Goal: Task Accomplishment & Management: Manage account settings

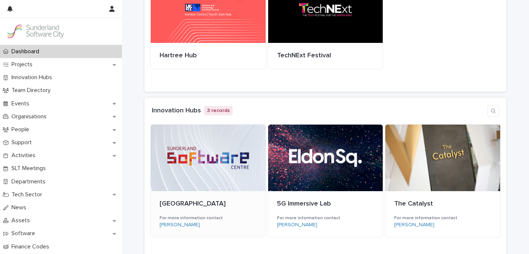
scroll to position [106, 0]
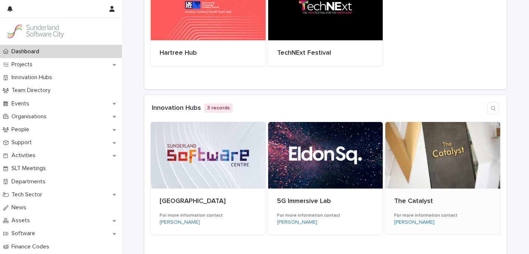
click at [417, 166] on div at bounding box center [442, 155] width 115 height 66
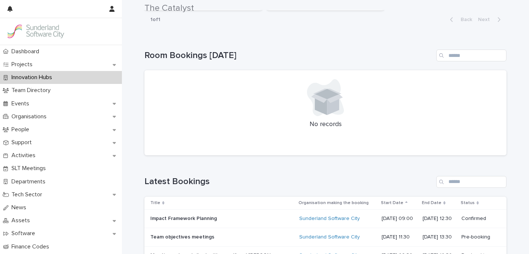
scroll to position [216, 0]
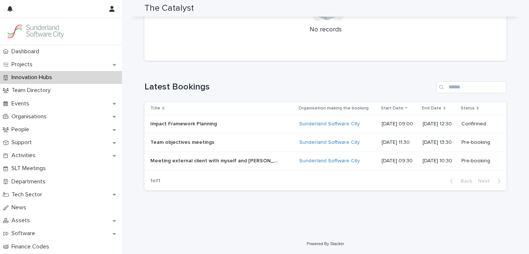
click at [228, 142] on p at bounding box center [214, 142] width 129 height 6
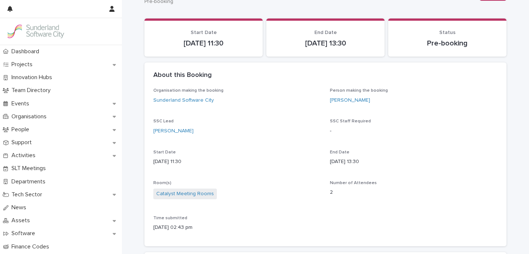
scroll to position [33, 0]
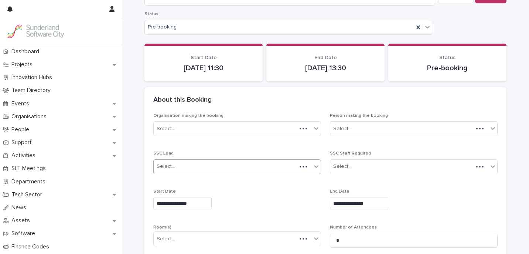
scroll to position [68, 0]
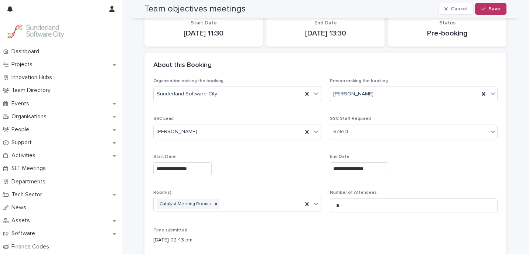
click at [189, 166] on input "**********" at bounding box center [182, 168] width 58 height 13
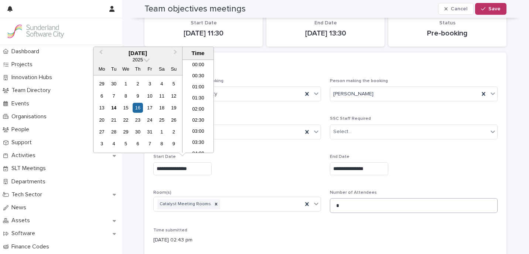
scroll to position [214, 0]
type input "**********"
click at [204, 125] on li "12:30" at bounding box center [197, 128] width 31 height 11
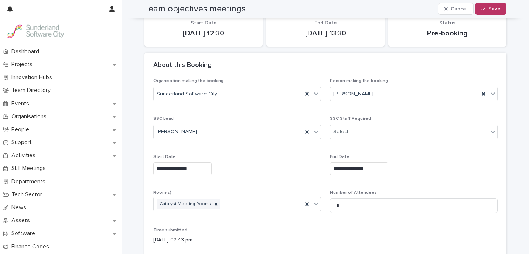
click at [270, 165] on div "**********" at bounding box center [237, 168] width 168 height 13
click at [487, 8] on div "button" at bounding box center [484, 8] width 7 height 5
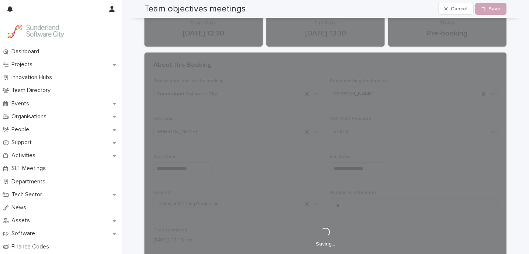
scroll to position [33, 0]
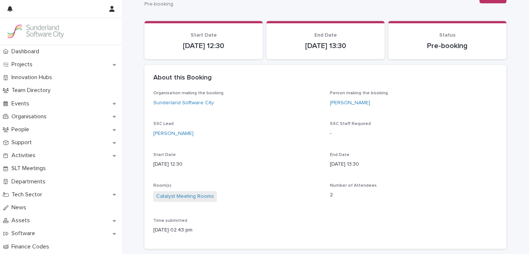
click at [392, 216] on div "Organisation making the booking Sunderland Software City Person making the book…" at bounding box center [325, 164] width 344 height 149
click at [411, 120] on div "Organisation making the booking Sunderland Software City Person making the book…" at bounding box center [325, 164] width 344 height 149
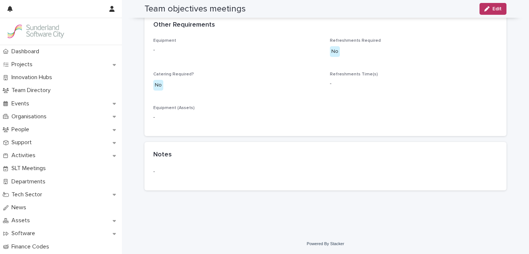
scroll to position [0, 0]
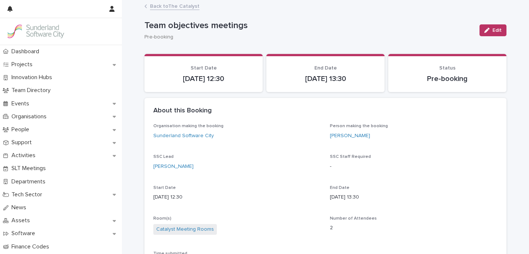
click at [176, 1] on link "Back to The Catalyst" at bounding box center [174, 5] width 49 height 8
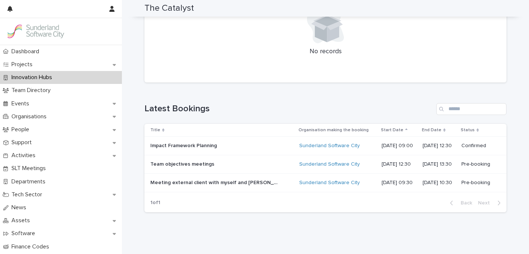
scroll to position [216, 0]
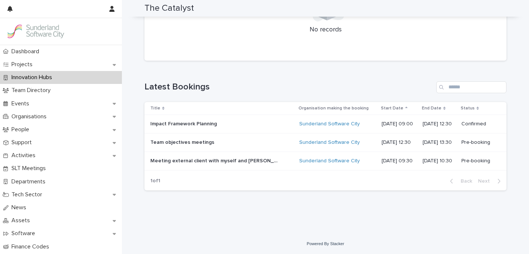
click at [206, 126] on p "Impact Framework Planning" at bounding box center [184, 123] width 68 height 8
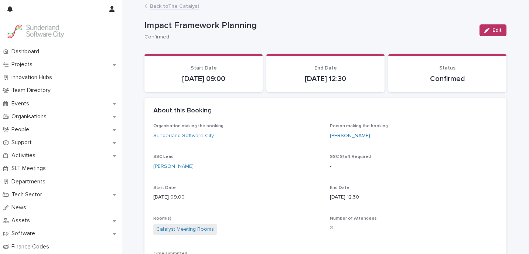
click at [172, 3] on link "Back to The Catalyst" at bounding box center [174, 5] width 49 height 8
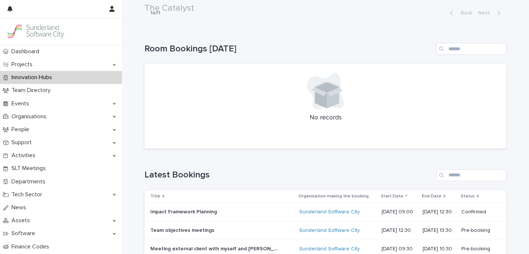
scroll to position [216, 0]
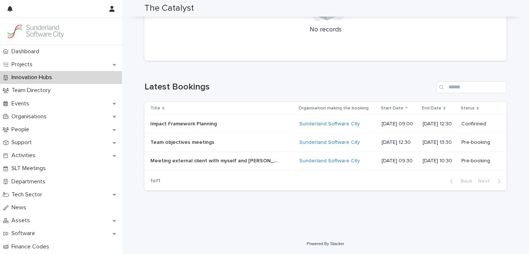
click at [267, 146] on div "Team objectives meetings Team objectives meetings" at bounding box center [221, 142] width 143 height 12
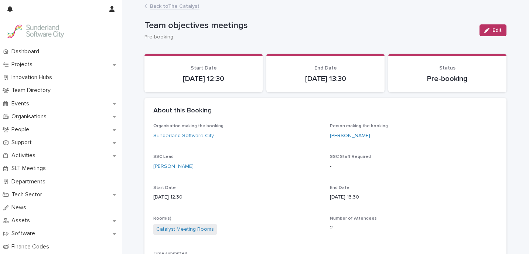
click at [174, 7] on link "Back to The Catalyst" at bounding box center [174, 5] width 49 height 8
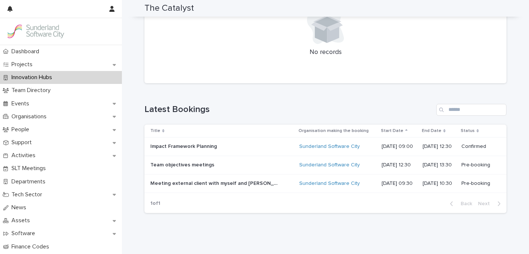
scroll to position [216, 0]
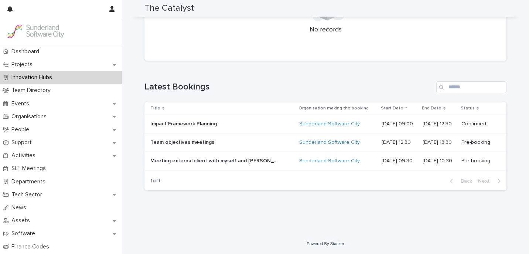
click at [240, 161] on p "Meeting external client with myself and [PERSON_NAME]" at bounding box center [215, 160] width 131 height 8
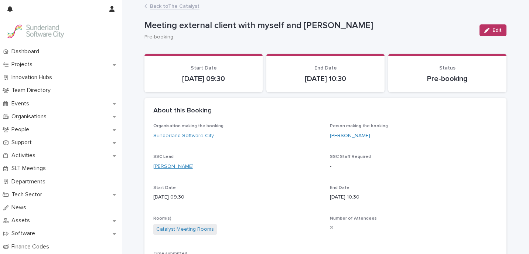
click at [174, 165] on link "[PERSON_NAME]" at bounding box center [173, 166] width 40 height 8
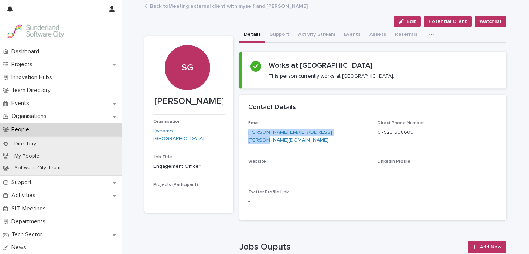
drag, startPoint x: 332, startPoint y: 131, endPoint x: 241, endPoint y: 131, distance: 90.8
click at [241, 131] on div "Email [PERSON_NAME][EMAIL_ADDRESS][PERSON_NAME][DOMAIN_NAME] Direct Phone Numbe…" at bounding box center [372, 170] width 267 height 100
copy link "[PERSON_NAME][EMAIL_ADDRESS][PERSON_NAME][DOMAIN_NAME]"
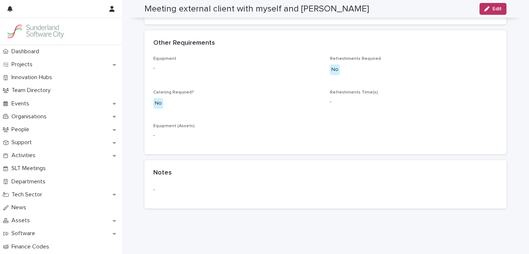
scroll to position [252, 0]
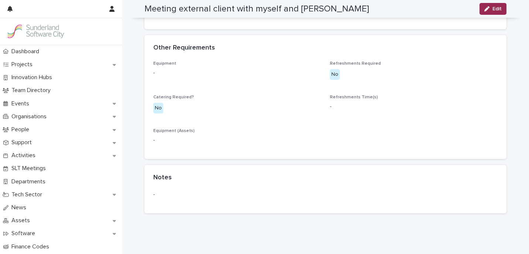
click at [498, 7] on span "Edit" at bounding box center [496, 8] width 9 height 5
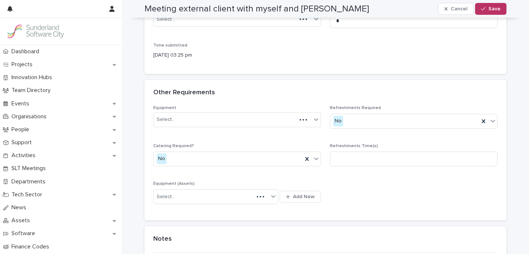
scroll to position [287, 0]
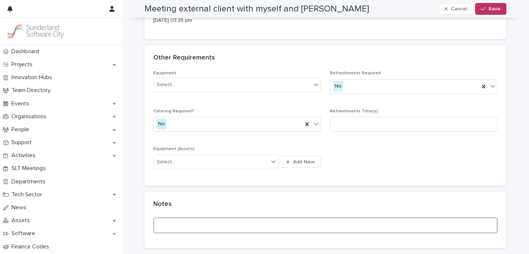
click at [220, 226] on textarea at bounding box center [325, 225] width 344 height 16
type textarea "**********"
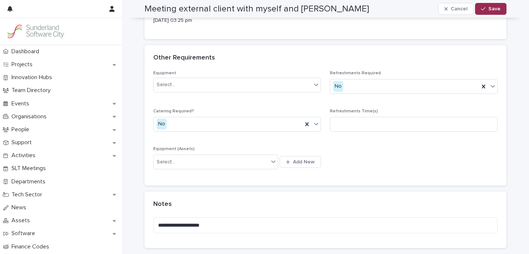
click at [488, 10] on button "Save" at bounding box center [490, 9] width 31 height 12
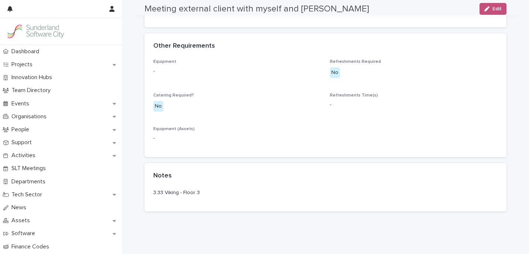
scroll to position [275, 0]
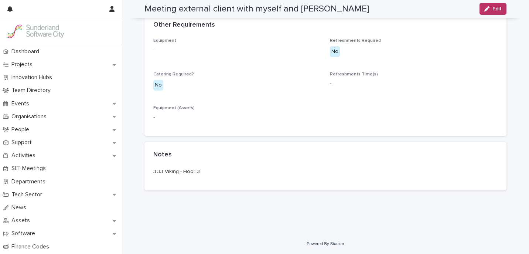
drag, startPoint x: 192, startPoint y: 169, endPoint x: 153, endPoint y: 171, distance: 39.5
click at [153, 171] on p "3.33 Viking - Floor 3" at bounding box center [325, 172] width 344 height 8
copy p "3.33 Viking - Floor 3"
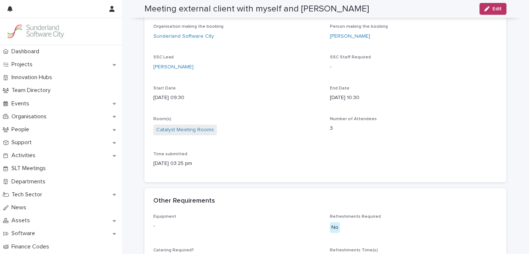
scroll to position [0, 0]
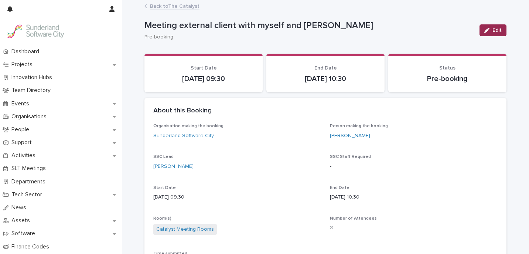
click at [491, 30] on div "button" at bounding box center [488, 30] width 8 height 5
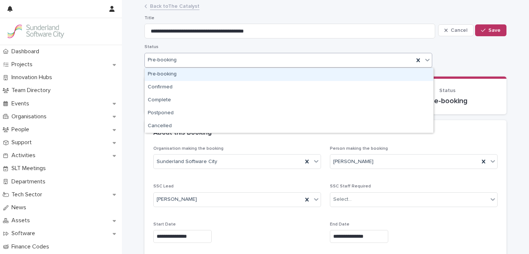
drag, startPoint x: 374, startPoint y: 55, endPoint x: 330, endPoint y: 78, distance: 49.2
click at [374, 55] on div "Pre-booking" at bounding box center [279, 60] width 269 height 11
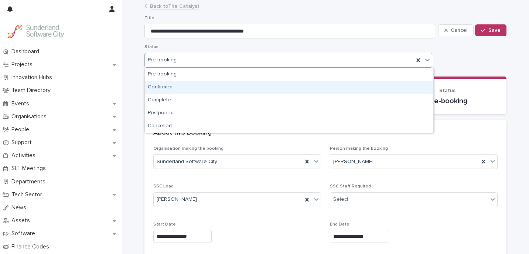
click at [264, 87] on div "Confirmed" at bounding box center [289, 87] width 288 height 13
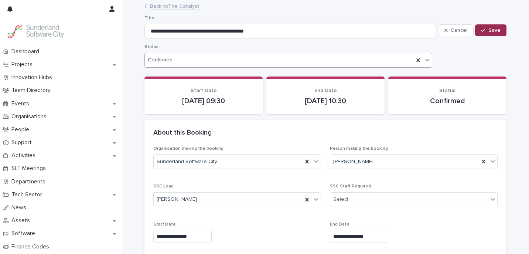
click at [495, 30] on span "Save" at bounding box center [494, 30] width 12 height 5
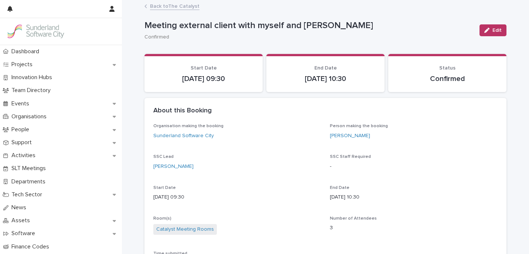
click at [177, 6] on link "Back to The Catalyst" at bounding box center [174, 5] width 49 height 8
